Goal: Task Accomplishment & Management: Complete application form

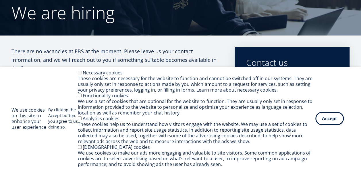
scroll to position [57, 0]
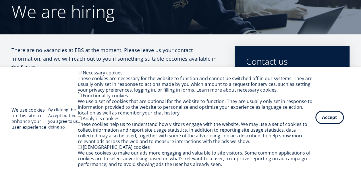
click at [334, 123] on button "Accept" at bounding box center [329, 117] width 28 height 13
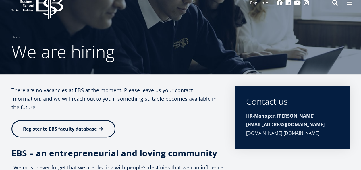
scroll to position [0, 0]
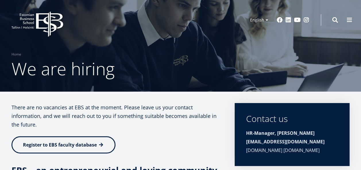
click at [84, 137] on link "Register to EBS faculty database" at bounding box center [63, 145] width 104 height 17
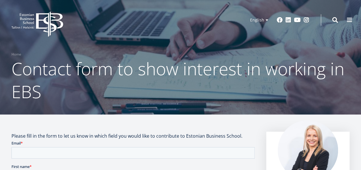
click at [129, 96] on h1 "Contact form to show interest in working in EBS" at bounding box center [180, 80] width 338 height 46
click at [97, 105] on div at bounding box center [180, 57] width 361 height 115
click at [347, 19] on span at bounding box center [349, 20] width 6 height 6
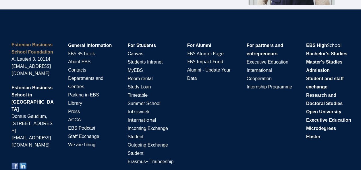
scroll to position [1142, 0]
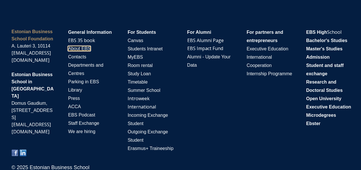
click at [79, 46] on span "About EBS" at bounding box center [79, 48] width 22 height 5
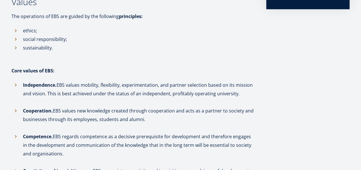
scroll to position [5, 0]
